Goal: Transaction & Acquisition: Purchase product/service

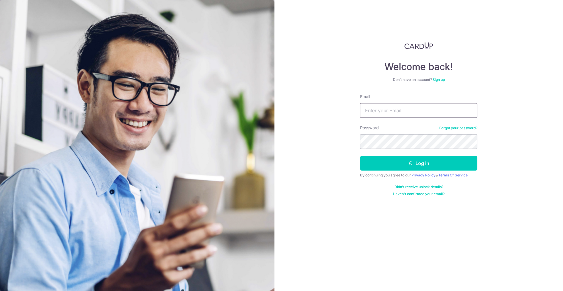
click at [388, 108] on input "Email" at bounding box center [418, 110] width 117 height 15
type input "rieminoura@gmail.com"
click at [415, 165] on button "Log in" at bounding box center [418, 163] width 117 height 15
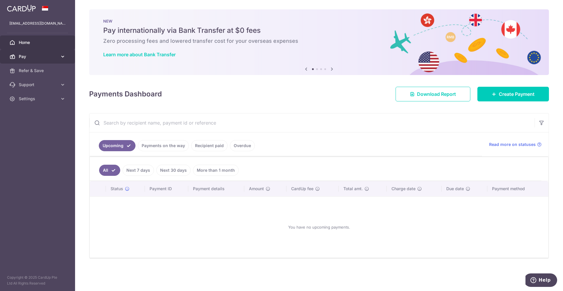
click at [33, 54] on span "Pay" at bounding box center [38, 57] width 39 height 6
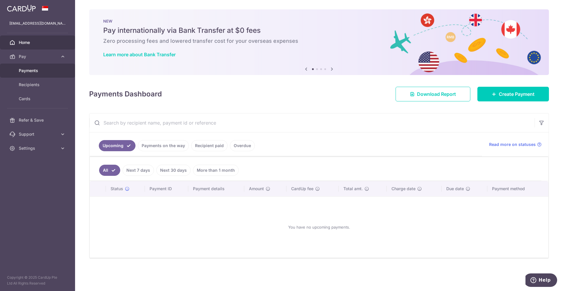
click at [26, 69] on span "Payments" at bounding box center [38, 71] width 39 height 6
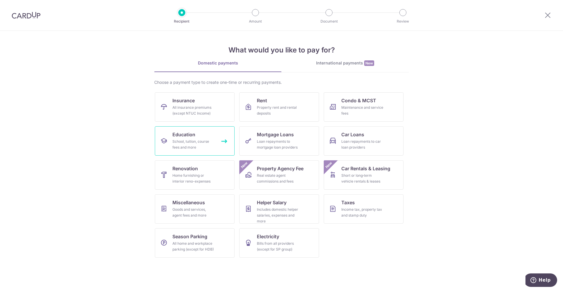
click at [195, 144] on div "School, tuition, course fees and more" at bounding box center [193, 145] width 42 height 12
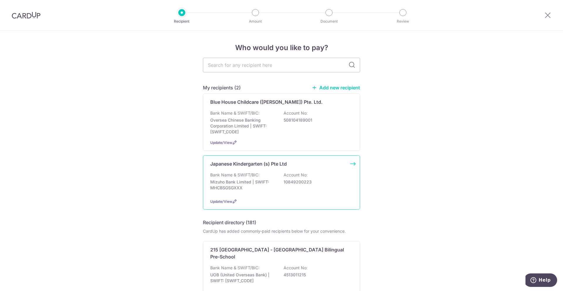
click at [240, 169] on div "Japanese Kindergarten (s) Pte Ltd Bank Name & SWIFT/BIC: Mizuho Bank Limited | …" at bounding box center [281, 182] width 157 height 54
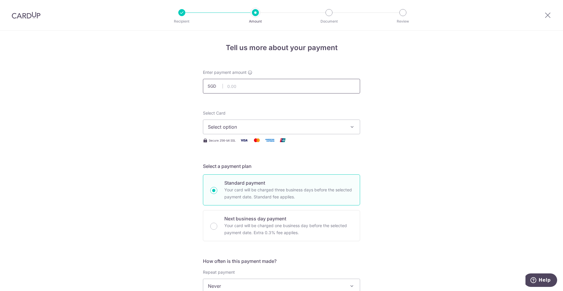
click at [238, 88] on input "text" at bounding box center [281, 86] width 157 height 15
type input "1,747.27"
click at [237, 127] on span "Select option" at bounding box center [276, 126] width 137 height 7
click at [244, 166] on span "**** 5031" at bounding box center [281, 168] width 147 height 7
click at [160, 143] on div "Tell us more about your payment Enter payment amount SGD 1,747.27 1747.27 Selec…" at bounding box center [281, 296] width 563 height 531
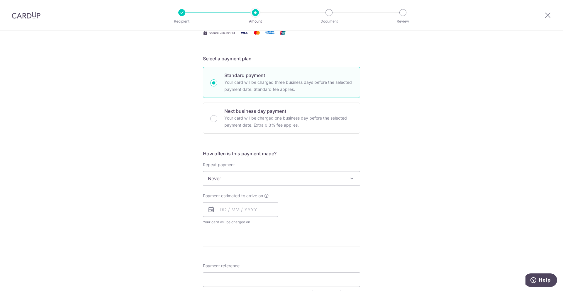
scroll to position [117, 0]
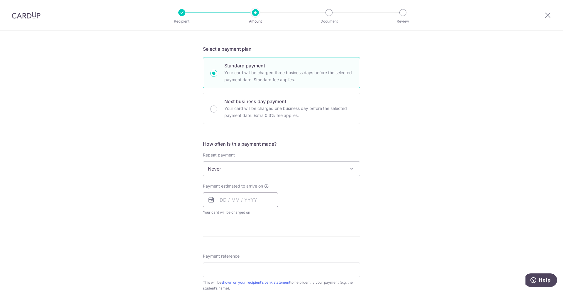
click at [241, 201] on input "text" at bounding box center [240, 200] width 75 height 15
click at [339, 196] on div "Payment estimated to arrive on Prev Next Sep Oct Nov Dec 2025 2026 2027 2028 20…" at bounding box center [281, 199] width 164 height 32
click at [245, 198] on input "text" at bounding box center [240, 200] width 75 height 15
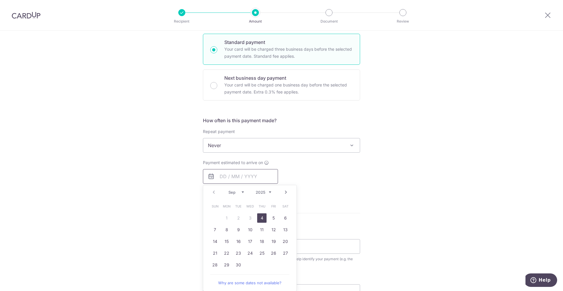
scroll to position [176, 0]
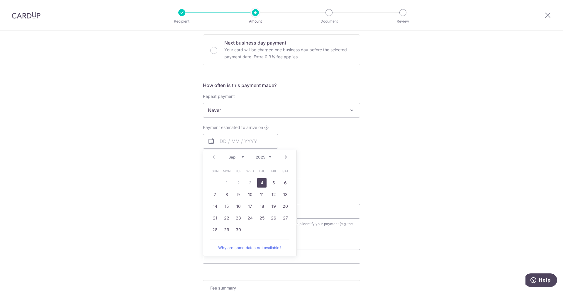
click at [261, 182] on link "4" at bounding box center [261, 182] width 9 height 9
type input "[DATE]"
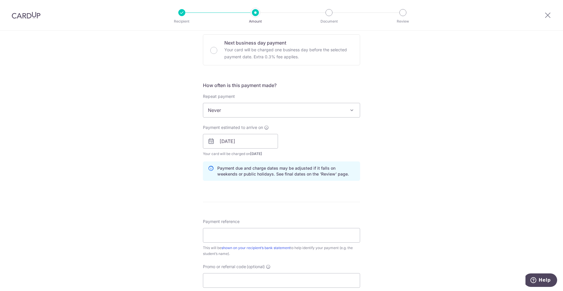
click at [392, 154] on div "Tell us more about your payment Enter payment amount SGD 1,747.27 1747.27 Selec…" at bounding box center [281, 132] width 563 height 555
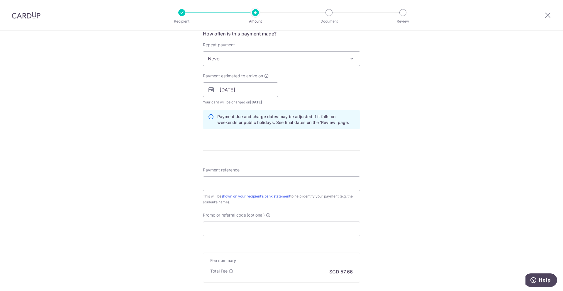
scroll to position [235, 0]
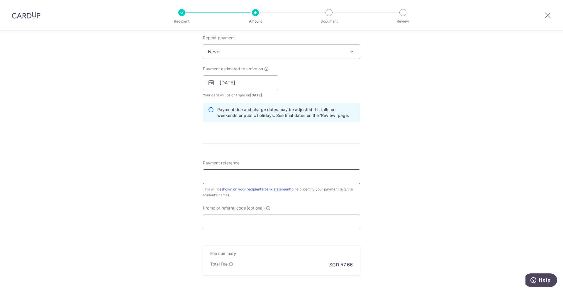
click at [287, 180] on input "Payment reference" at bounding box center [281, 177] width 157 height 15
click at [278, 180] on input "Payment reference" at bounding box center [281, 177] width 157 height 15
paste input "INV110286"
type input "Kaito Dharamsi INV110286"
click at [389, 146] on div "Tell us more about your payment Enter payment amount SGD 1,747.27 1747.27 Selec…" at bounding box center [281, 73] width 563 height 555
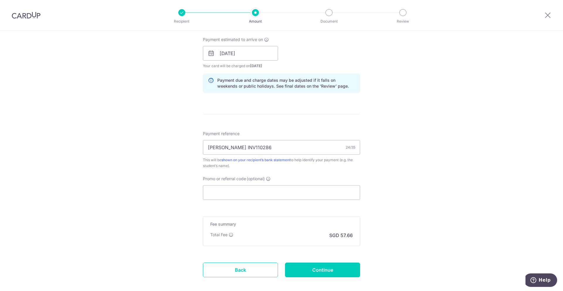
scroll to position [294, 0]
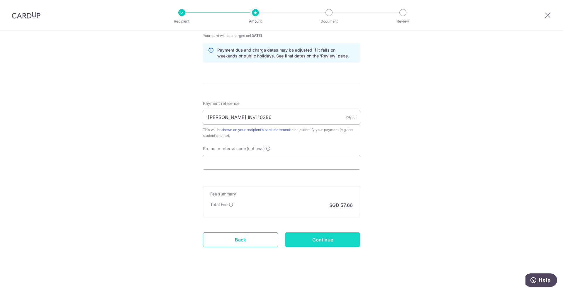
click at [323, 238] on input "Continue" at bounding box center [322, 240] width 75 height 15
type input "Create Schedule"
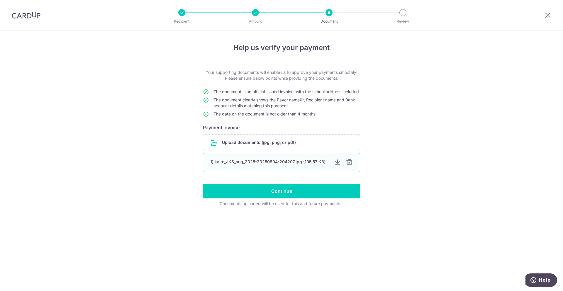
click at [351, 166] on div at bounding box center [349, 162] width 7 height 7
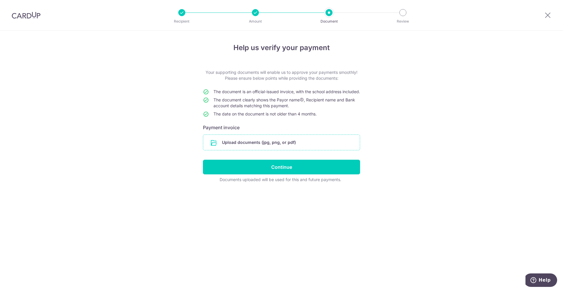
click at [291, 148] on input "file" at bounding box center [281, 142] width 157 height 15
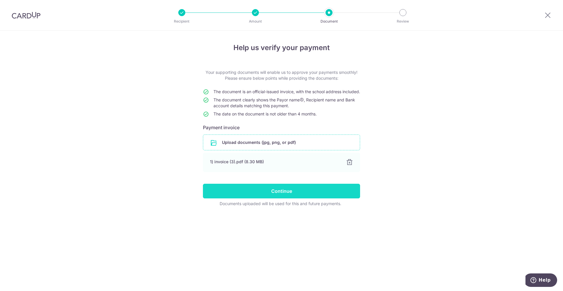
click at [285, 199] on input "Continue" at bounding box center [281, 191] width 157 height 15
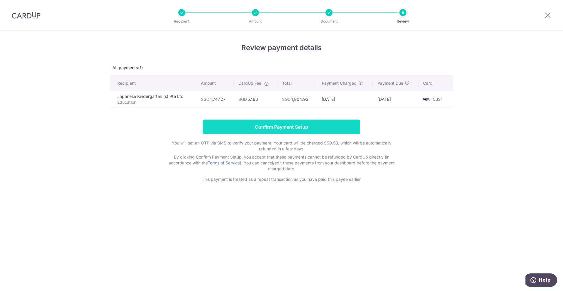
click at [277, 125] on input "Confirm Payment Setup" at bounding box center [281, 127] width 157 height 15
